Goal: Task Accomplishment & Management: Manage account settings

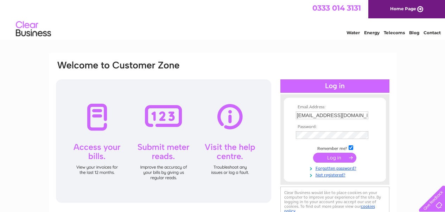
click at [335, 160] on input "submit" at bounding box center [334, 157] width 43 height 10
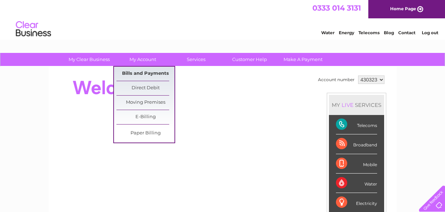
click at [142, 71] on link "Bills and Payments" at bounding box center [146, 74] width 58 height 14
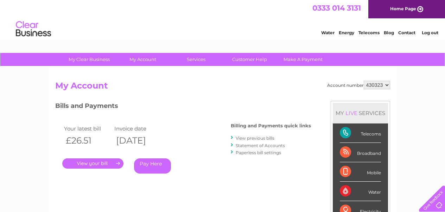
click at [106, 162] on link "." at bounding box center [92, 163] width 61 height 10
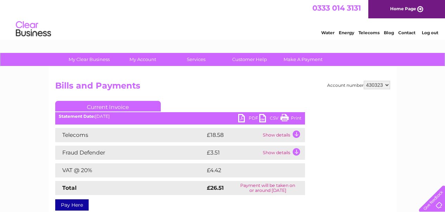
click at [241, 117] on link "PDF" at bounding box center [248, 119] width 21 height 10
drag, startPoint x: 407, startPoint y: 104, endPoint x: 395, endPoint y: 105, distance: 12.5
click at [434, 33] on link "Log out" at bounding box center [430, 32] width 17 height 5
